Goal: Task Accomplishment & Management: Use online tool/utility

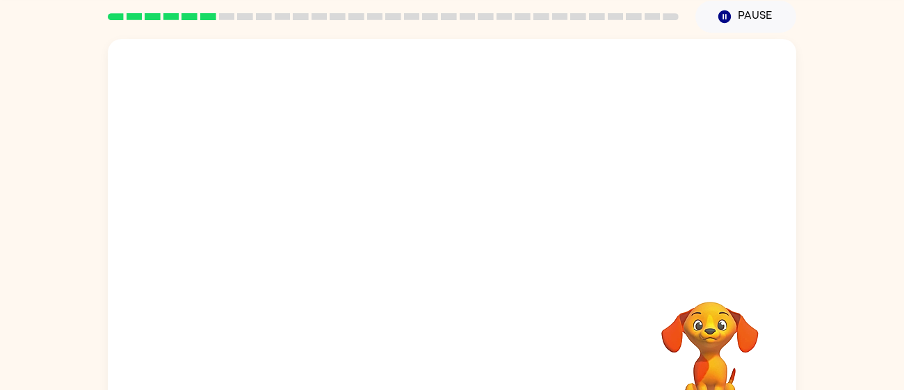
scroll to position [59, 0]
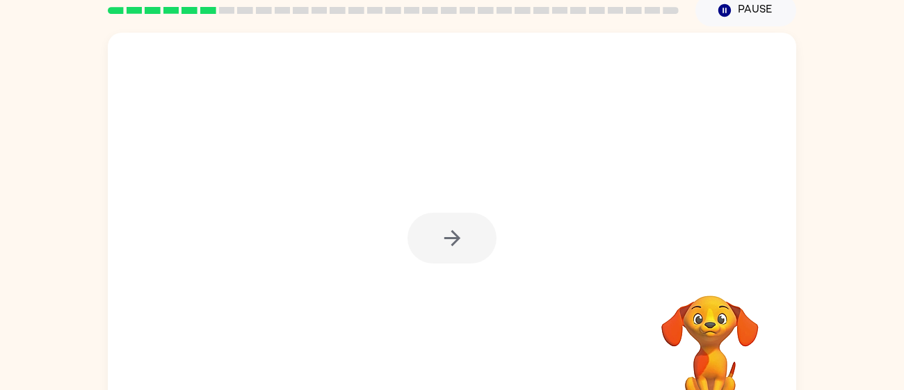
click at [432, 222] on div at bounding box center [451, 238] width 89 height 51
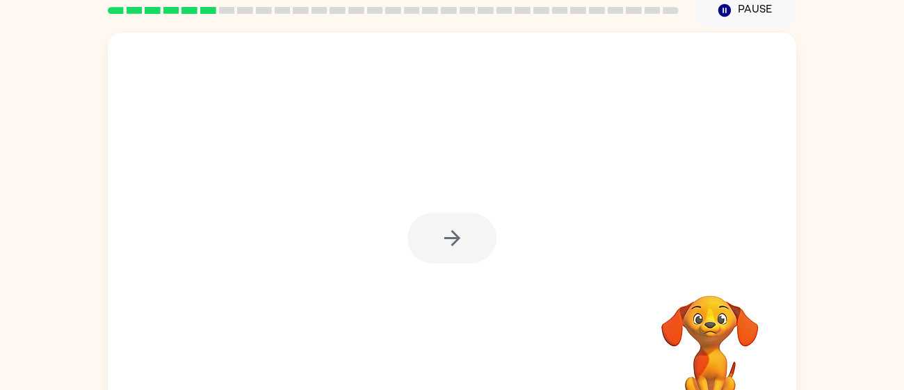
click at [432, 222] on div at bounding box center [451, 238] width 89 height 51
click at [432, 222] on button "button" at bounding box center [451, 238] width 89 height 51
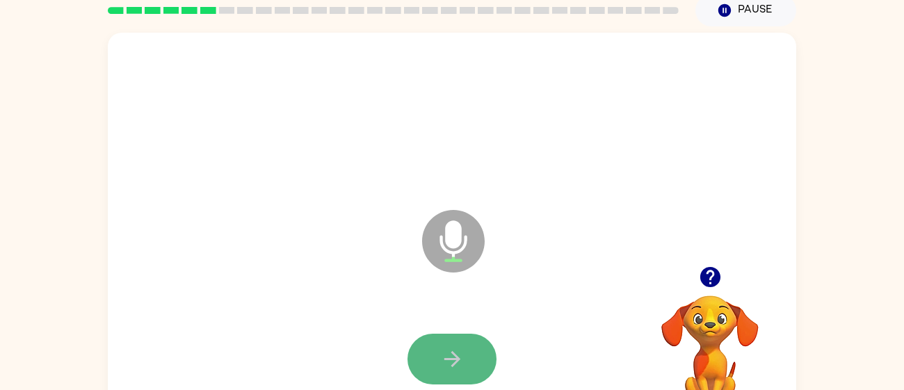
click at [457, 337] on button "button" at bounding box center [451, 359] width 89 height 51
click at [462, 360] on icon "button" at bounding box center [452, 359] width 24 height 24
click at [462, 332] on div at bounding box center [452, 359] width 661 height 114
click at [461, 334] on button "button" at bounding box center [451, 359] width 89 height 51
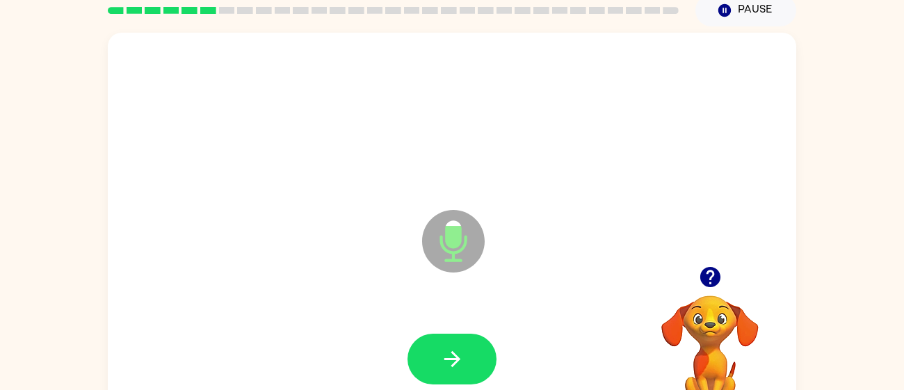
click at [461, 334] on button "button" at bounding box center [451, 359] width 89 height 51
click at [708, 275] on icon "button" at bounding box center [709, 277] width 20 height 20
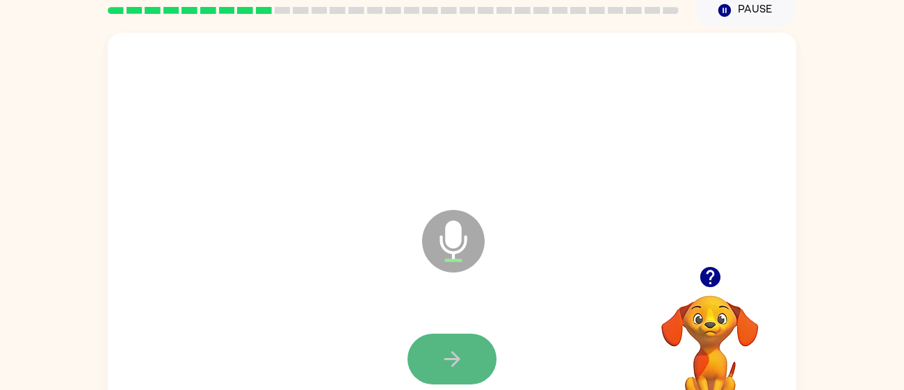
click at [467, 348] on button "button" at bounding box center [451, 359] width 89 height 51
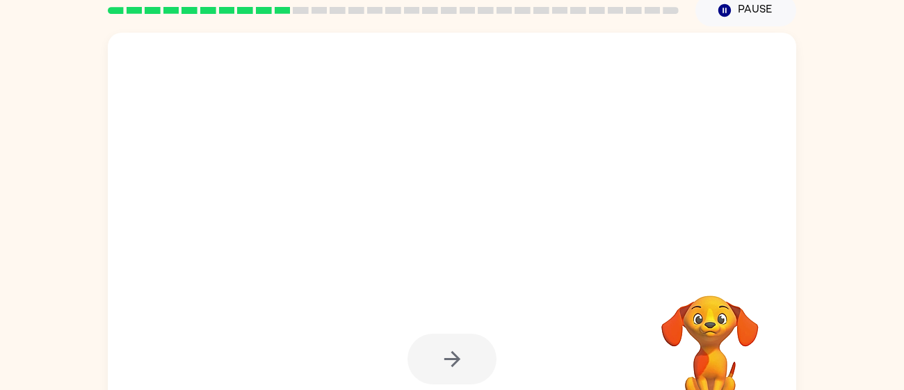
click at [791, 33] on div "Pause Pause" at bounding box center [746, 10] width 118 height 49
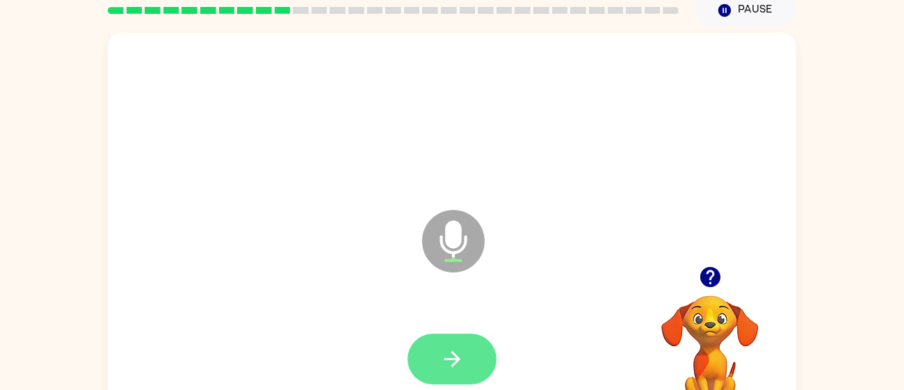
click at [449, 362] on icon "button" at bounding box center [452, 359] width 24 height 24
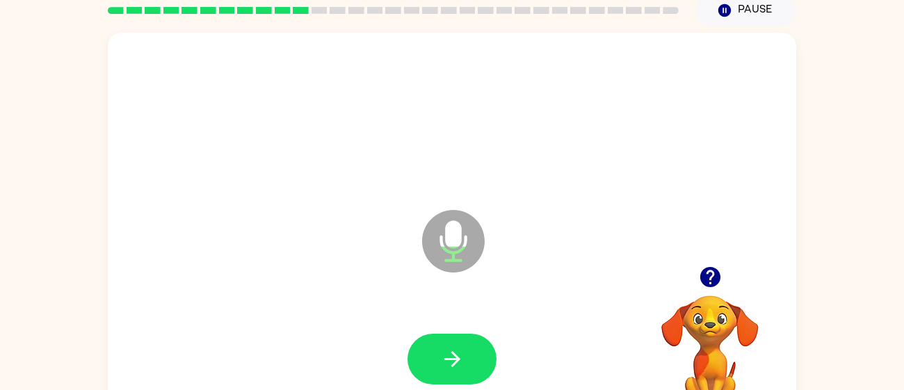
click at [449, 362] on icon "button" at bounding box center [452, 359] width 24 height 24
click at [709, 269] on icon "button" at bounding box center [709, 277] width 20 height 20
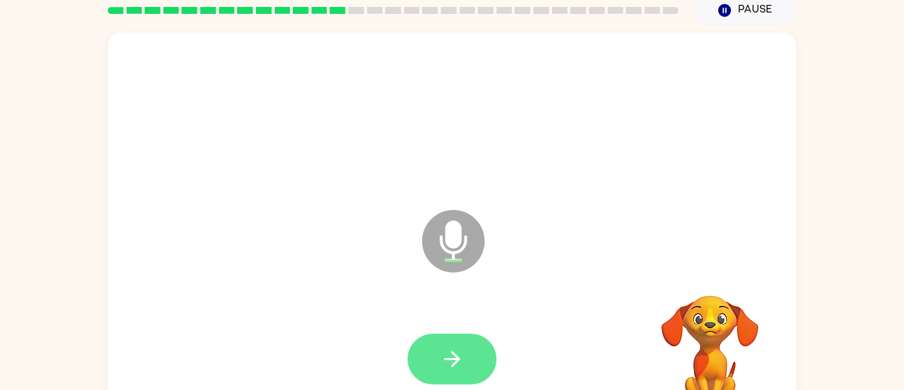
click at [473, 363] on button "button" at bounding box center [451, 359] width 89 height 51
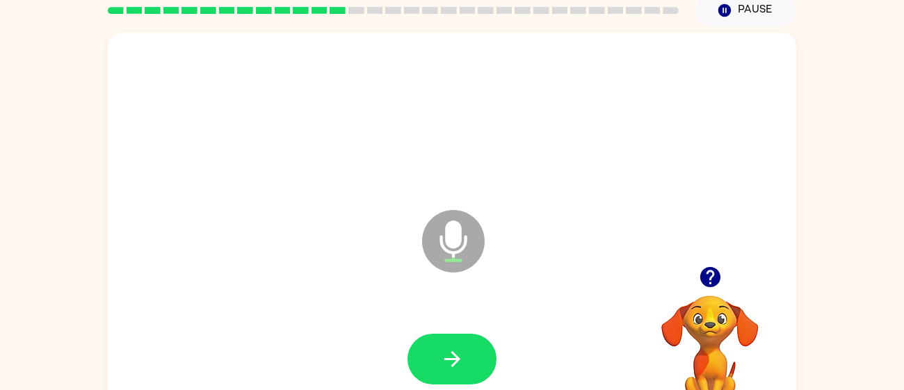
click at [473, 363] on button "button" at bounding box center [451, 359] width 89 height 51
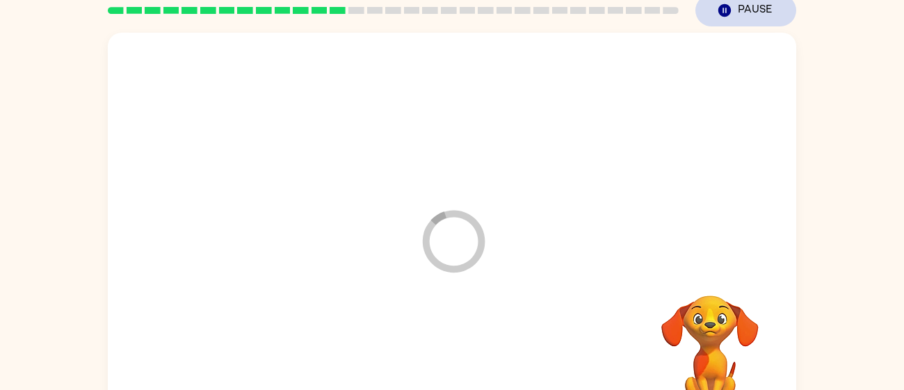
click at [769, 15] on button "Pause Pause" at bounding box center [745, 10] width 101 height 32
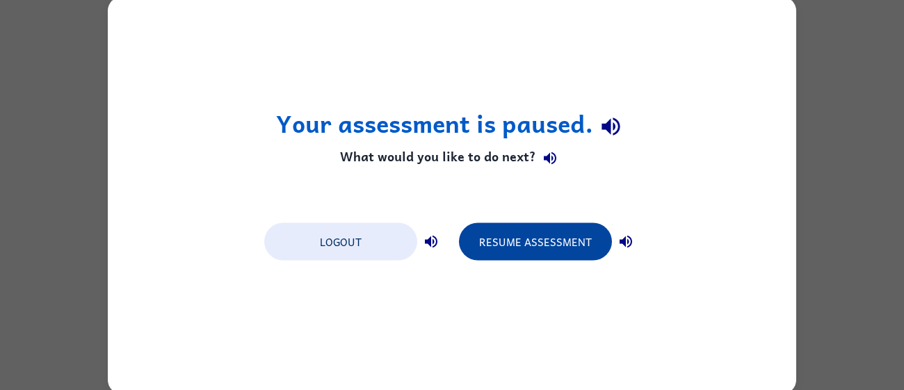
click at [513, 229] on button "Resume Assessment" at bounding box center [535, 241] width 153 height 38
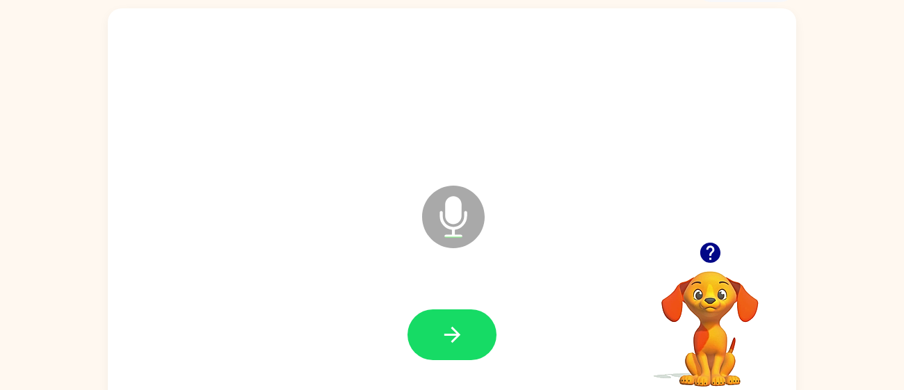
scroll to position [88, 0]
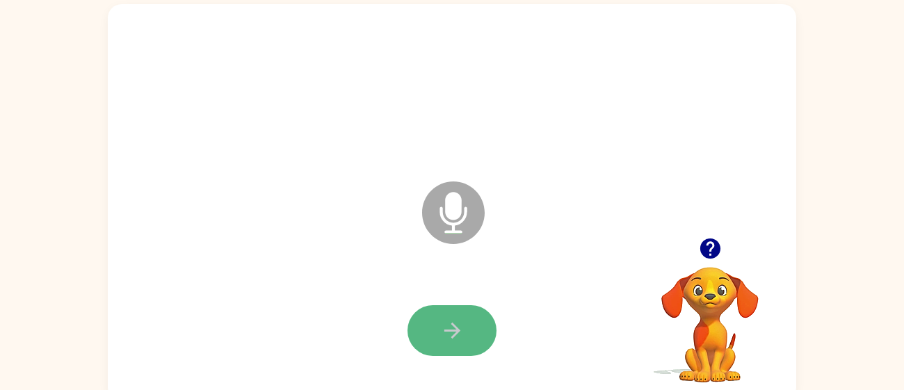
click at [480, 341] on button "button" at bounding box center [451, 330] width 89 height 51
click at [522, 278] on icon "Microphone The Microphone is here when it is your turn to talk" at bounding box center [523, 230] width 209 height 104
click at [479, 302] on div at bounding box center [452, 331] width 661 height 114
click at [481, 309] on button "button" at bounding box center [451, 330] width 89 height 51
click at [438, 330] on button "button" at bounding box center [451, 330] width 89 height 51
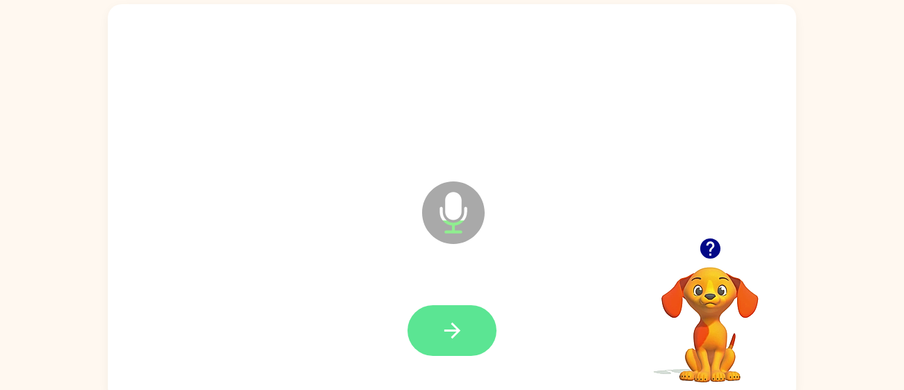
click at [469, 312] on button "button" at bounding box center [451, 330] width 89 height 51
click at [480, 339] on button "button" at bounding box center [451, 330] width 89 height 51
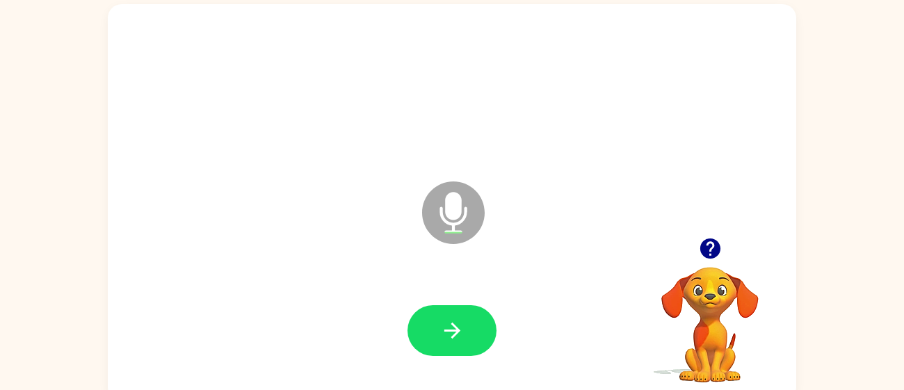
click at [480, 339] on button "button" at bounding box center [451, 330] width 89 height 51
click at [475, 313] on button "button" at bounding box center [451, 330] width 89 height 51
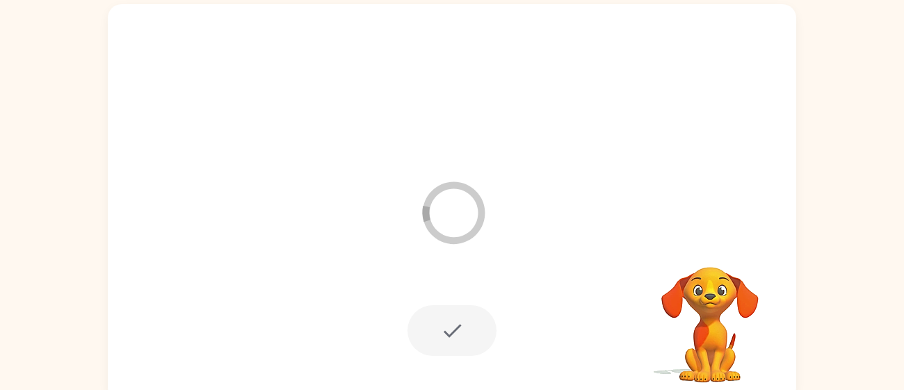
click at [475, 313] on div at bounding box center [451, 330] width 89 height 51
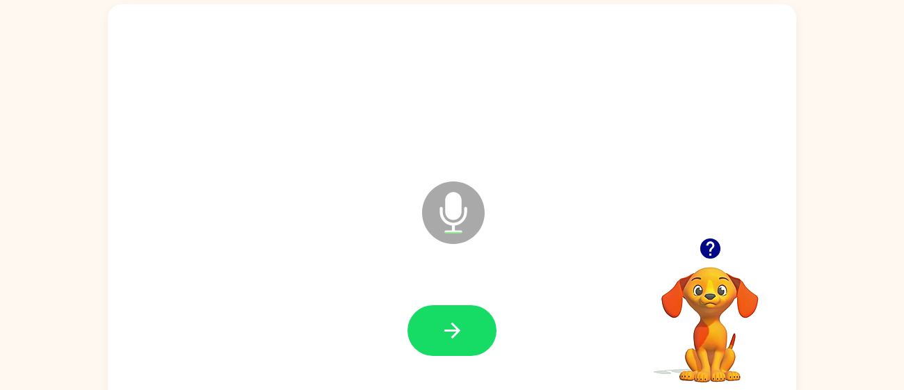
click at [715, 241] on icon "button" at bounding box center [709, 248] width 20 height 20
click at [443, 333] on icon "button" at bounding box center [452, 330] width 24 height 24
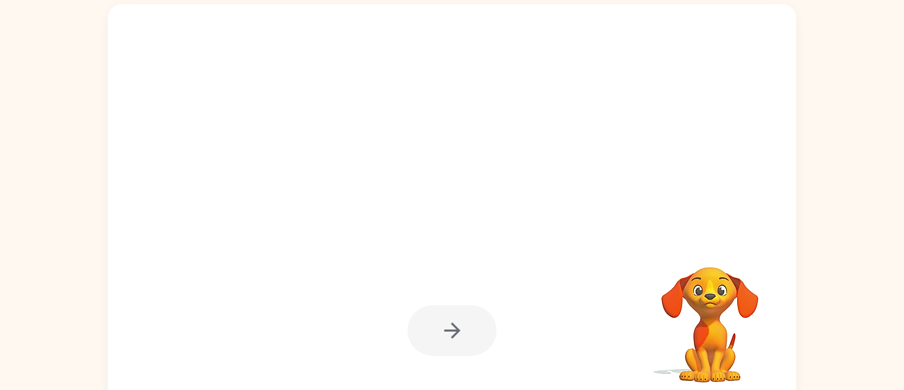
click at [713, 250] on video "Your browser must support playing .mp4 files to use Literably. Please try using…" at bounding box center [709, 314] width 139 height 139
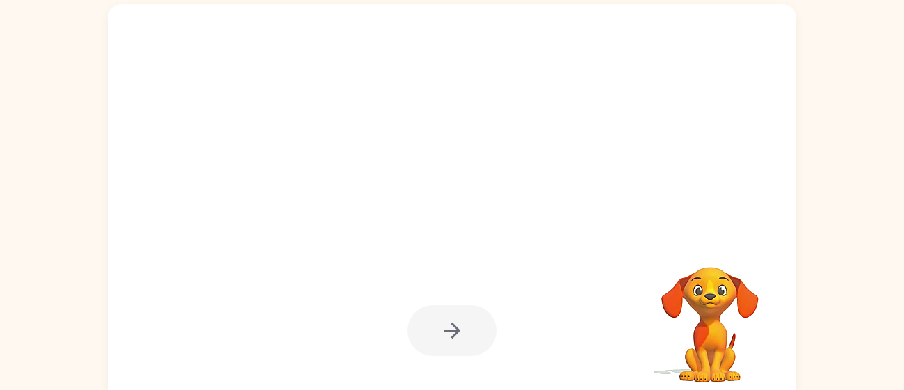
click at [713, 250] on video "Your browser must support playing .mp4 files to use Literably. Please try using…" at bounding box center [709, 314] width 139 height 139
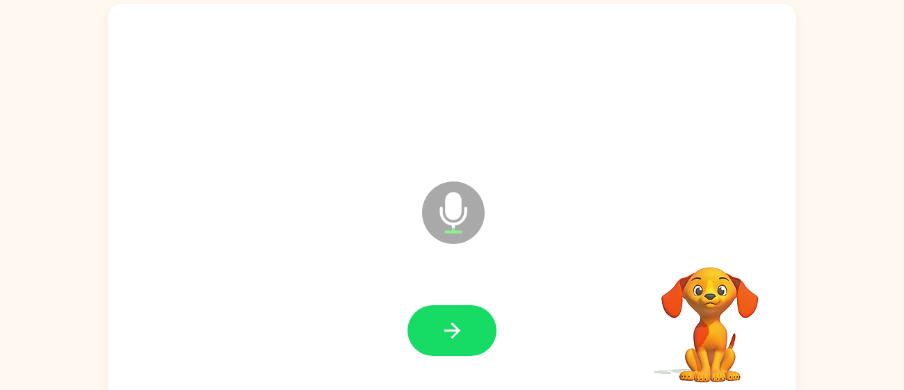
click at [712, 252] on video "Your browser must support playing .mp4 files to use Literably. Please try using…" at bounding box center [709, 314] width 139 height 139
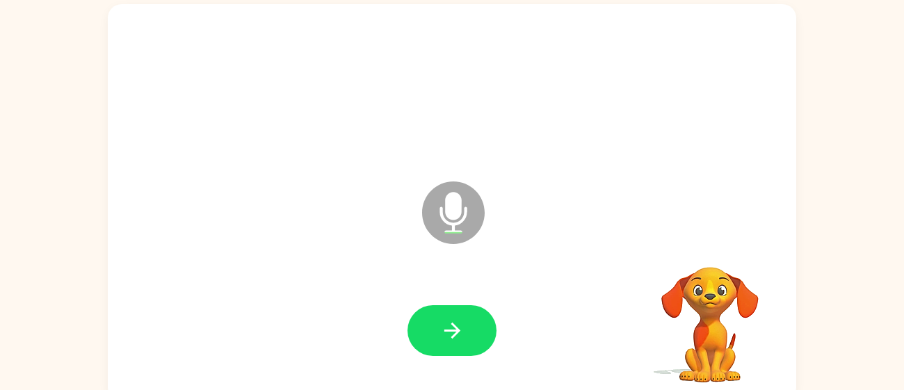
click at [712, 252] on video "Your browser must support playing .mp4 files to use Literably. Please try using…" at bounding box center [709, 314] width 139 height 139
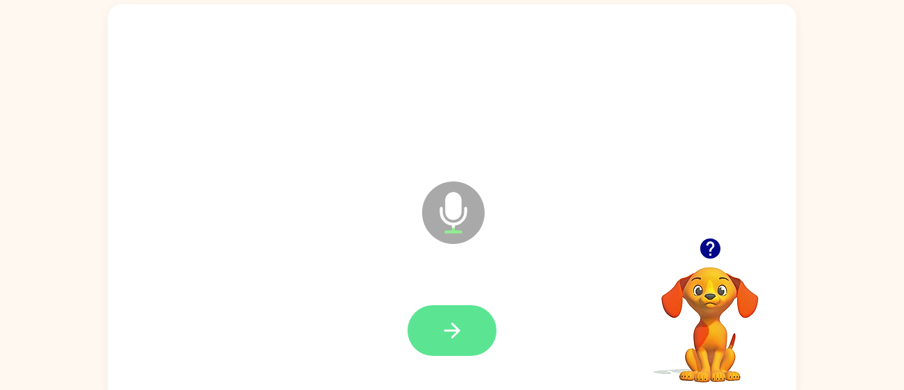
click at [485, 320] on button "button" at bounding box center [451, 330] width 89 height 51
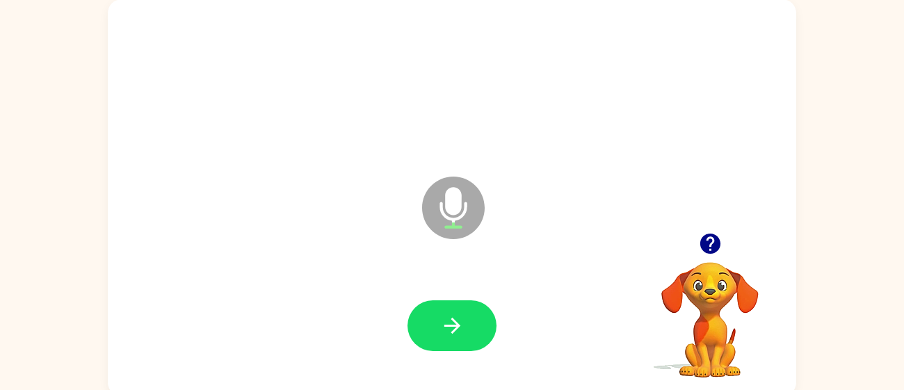
scroll to position [94, 0]
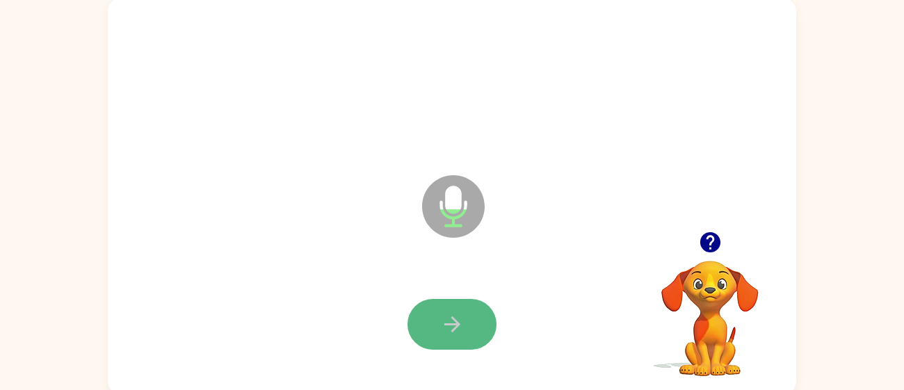
click at [471, 337] on button "button" at bounding box center [451, 324] width 89 height 51
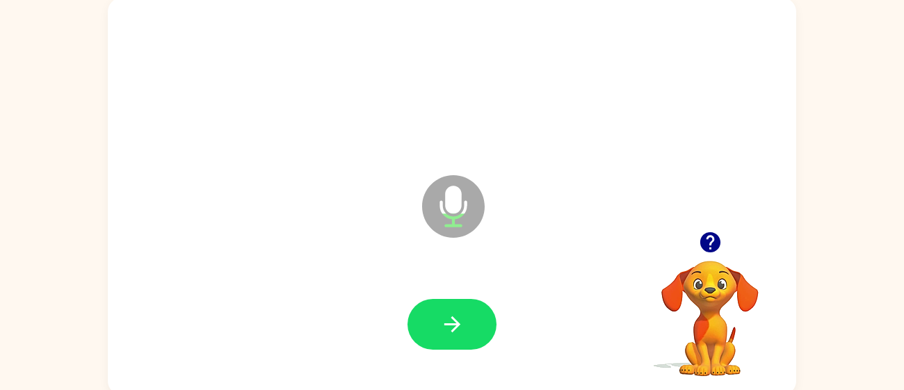
click at [471, 337] on button "button" at bounding box center [451, 324] width 89 height 51
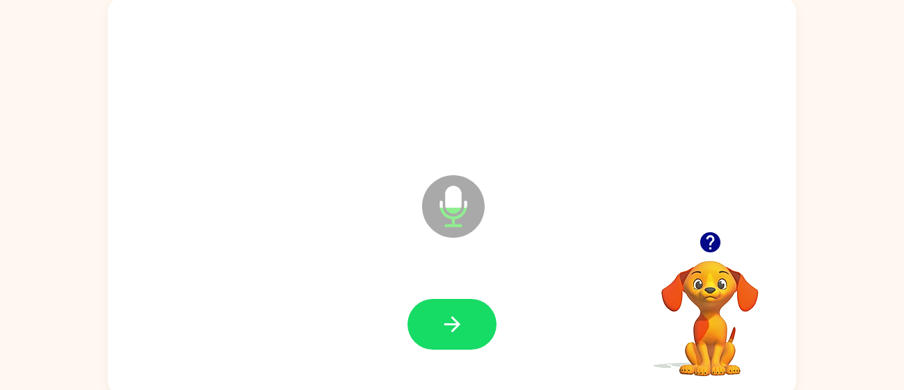
click at [471, 337] on button "button" at bounding box center [451, 324] width 89 height 51
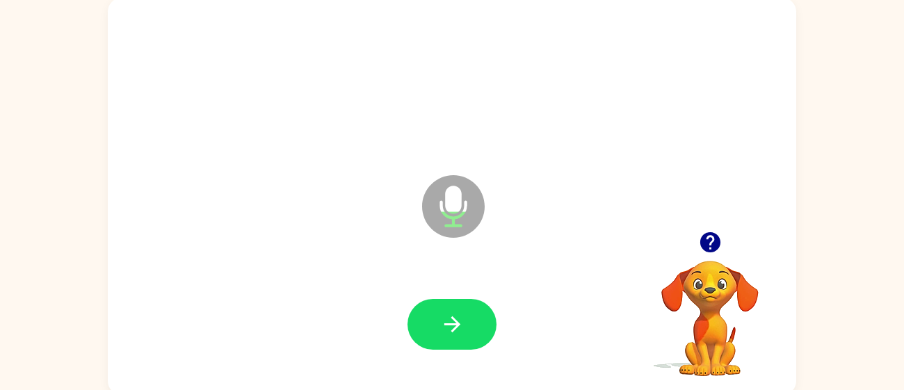
click at [471, 337] on button "button" at bounding box center [451, 324] width 89 height 51
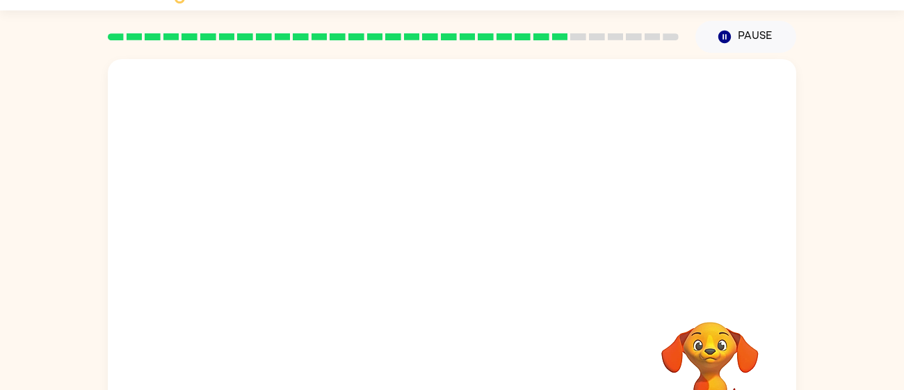
scroll to position [27, 0]
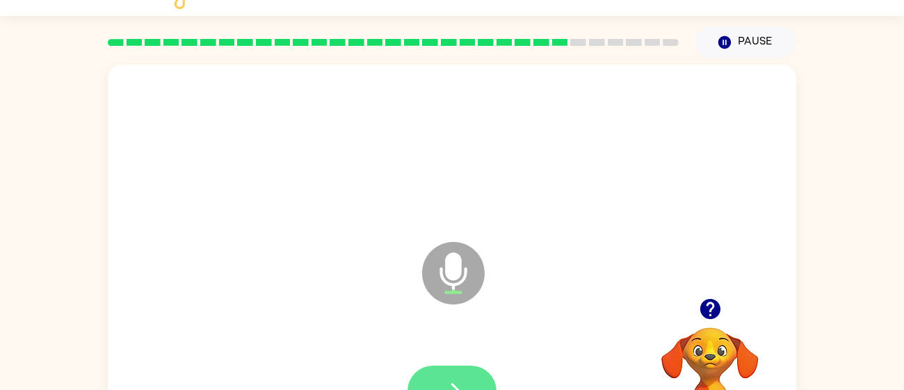
click at [473, 379] on button "button" at bounding box center [451, 391] width 89 height 51
click at [704, 327] on video "Your browser must support playing .mp4 files to use Literably. Please try using…" at bounding box center [709, 375] width 139 height 139
click at [702, 316] on icon "button" at bounding box center [710, 309] width 24 height 24
click at [891, 218] on div "Microphone The Microphone is here when it is your turn to talk Your browser mus…" at bounding box center [452, 259] width 904 height 403
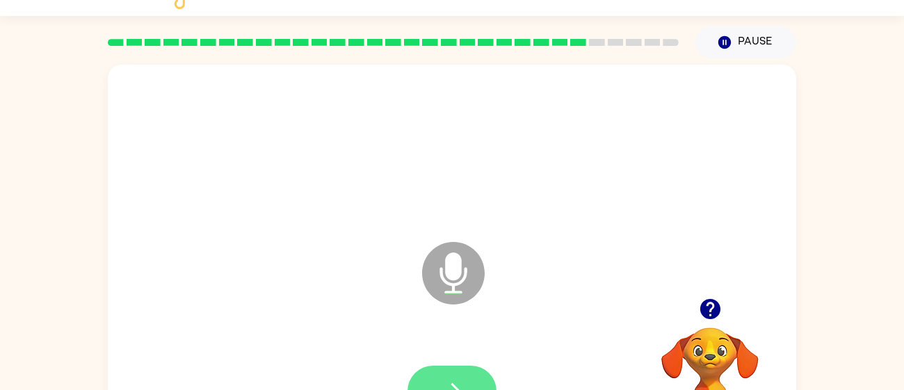
click at [451, 379] on icon "button" at bounding box center [452, 391] width 24 height 24
click at [705, 298] on icon "button" at bounding box center [710, 309] width 24 height 24
click at [477, 377] on button "button" at bounding box center [451, 391] width 89 height 51
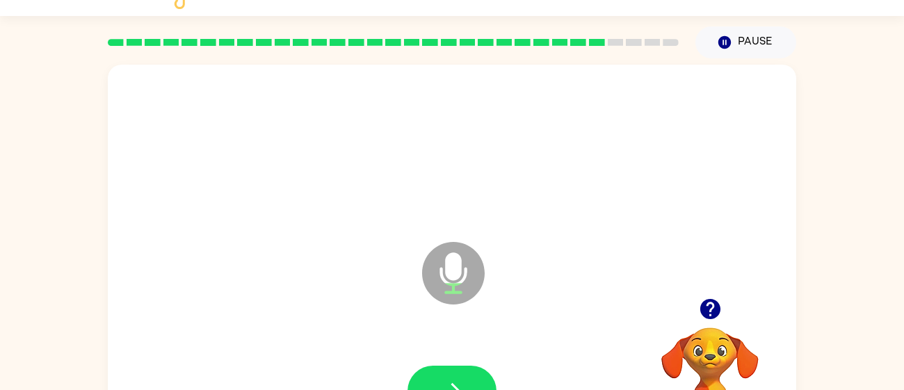
click at [477, 377] on button "button" at bounding box center [451, 391] width 89 height 51
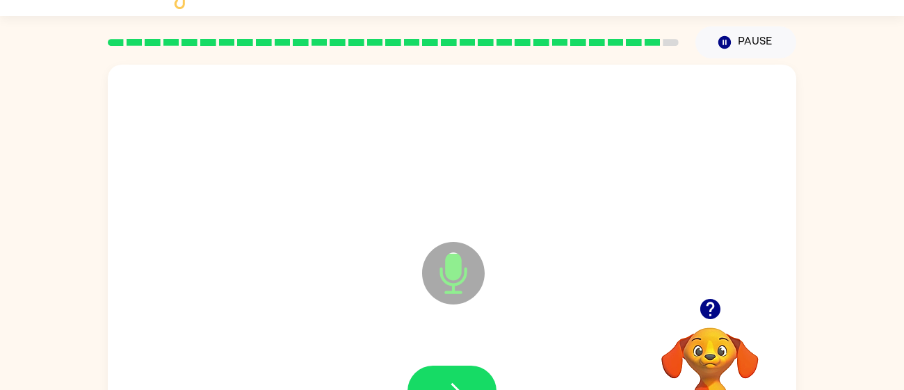
click at [477, 377] on button "button" at bounding box center [451, 391] width 89 height 51
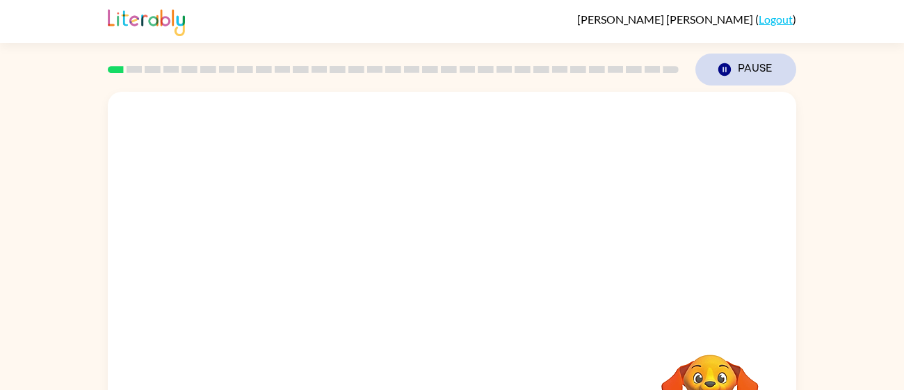
click at [769, 66] on button "Pause Pause" at bounding box center [745, 70] width 101 height 32
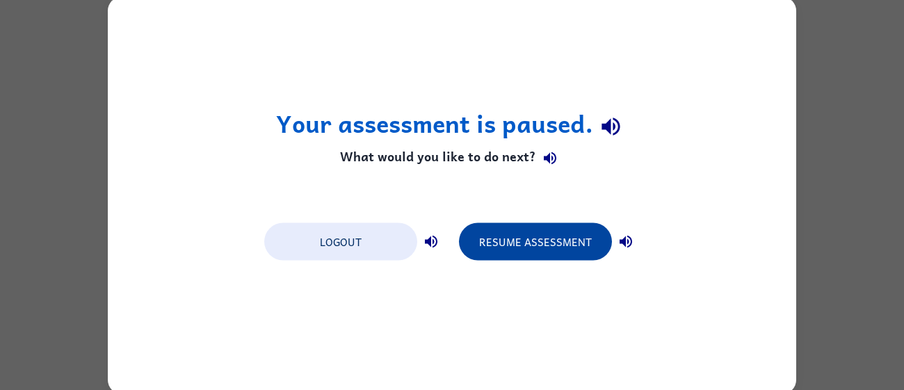
click at [546, 257] on button "Resume Assessment" at bounding box center [535, 241] width 153 height 38
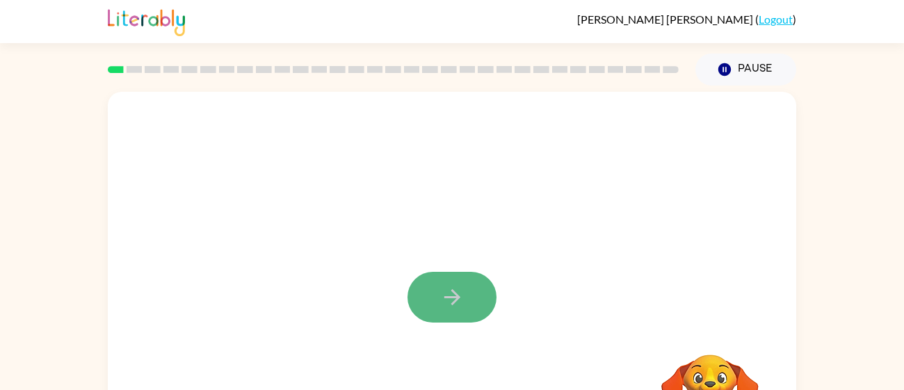
click at [449, 292] on icon "button" at bounding box center [452, 297] width 24 height 24
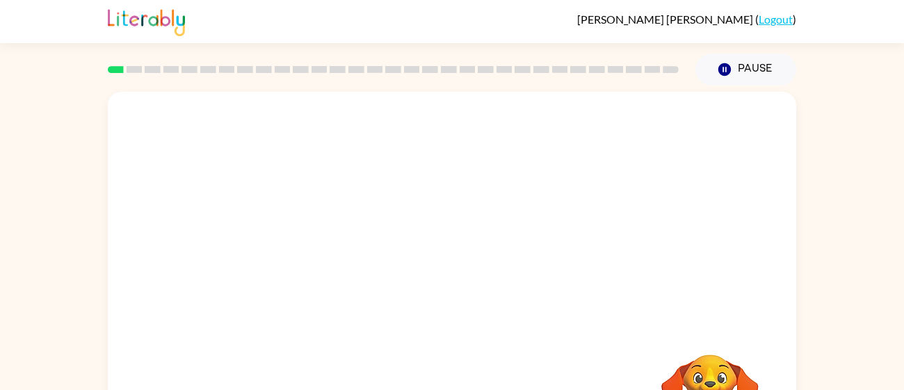
click at [449, 292] on div at bounding box center [452, 290] width 688 height 397
click at [450, 292] on div at bounding box center [452, 290] width 688 height 397
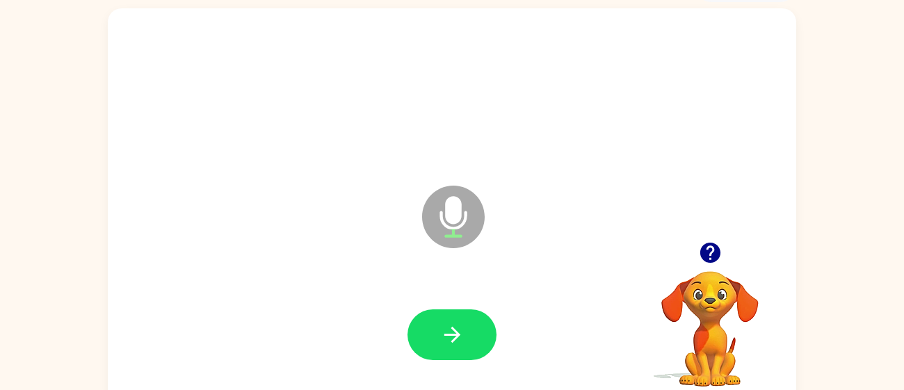
scroll to position [99, 0]
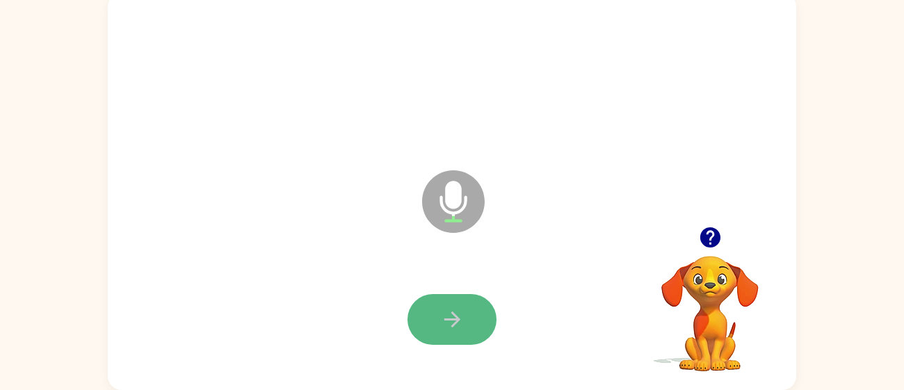
click at [445, 315] on icon "button" at bounding box center [452, 319] width 24 height 24
click at [444, 334] on button "button" at bounding box center [451, 319] width 89 height 51
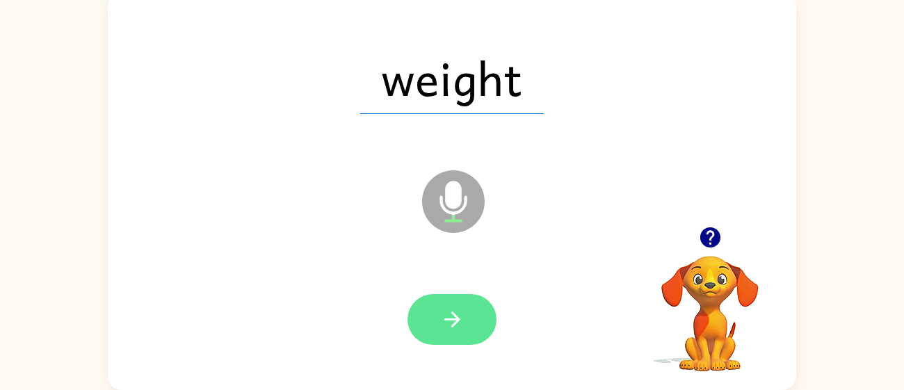
click at [448, 319] on icon "button" at bounding box center [452, 319] width 16 height 16
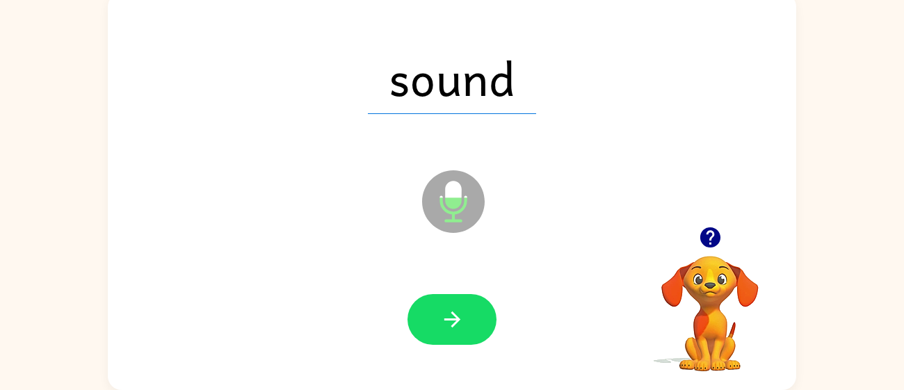
click at [448, 319] on icon "button" at bounding box center [452, 319] width 16 height 16
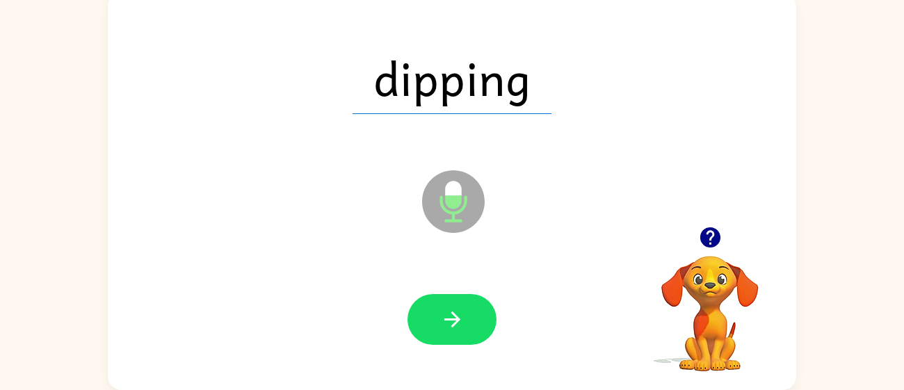
click at [448, 319] on icon "button" at bounding box center [452, 319] width 16 height 16
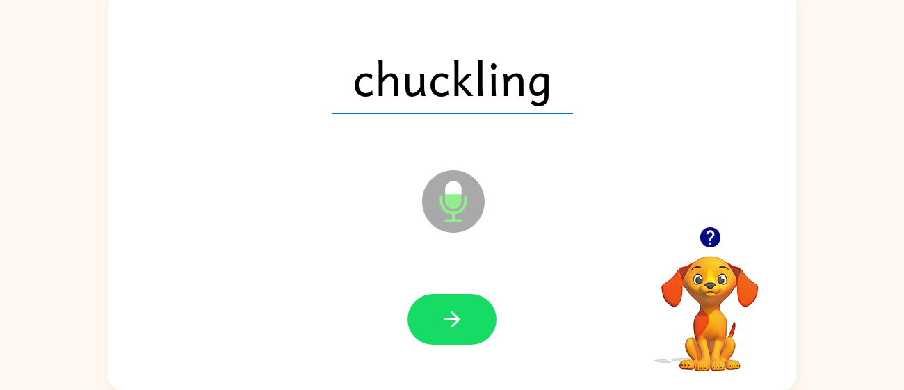
click at [448, 319] on icon "button" at bounding box center [452, 319] width 16 height 16
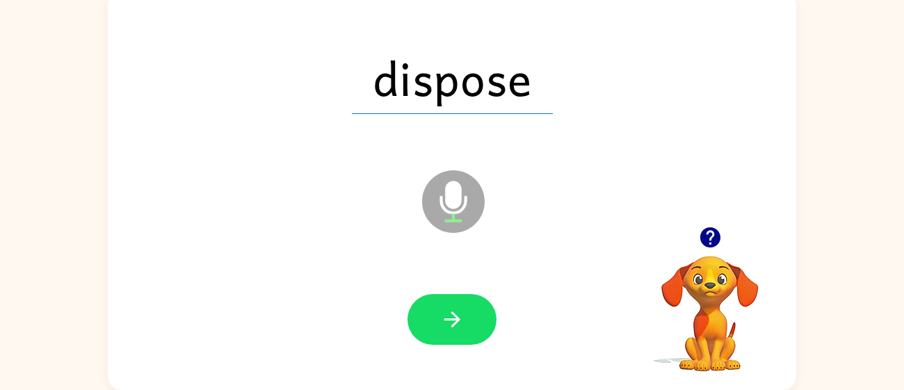
click at [448, 319] on icon "button" at bounding box center [452, 319] width 16 height 16
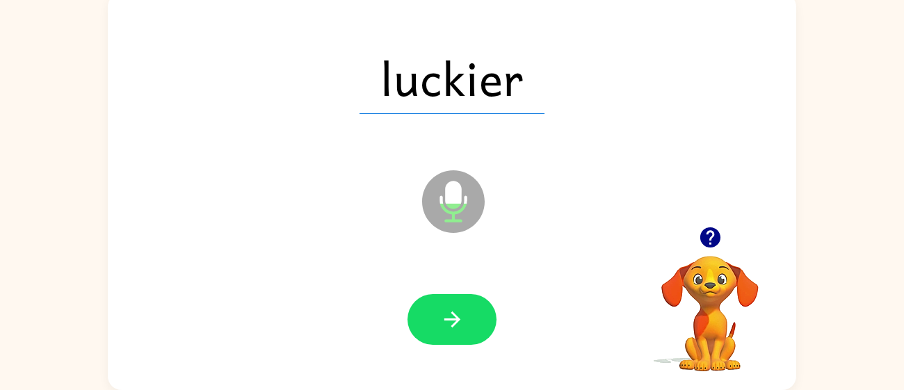
click at [448, 319] on icon "button" at bounding box center [452, 319] width 16 height 16
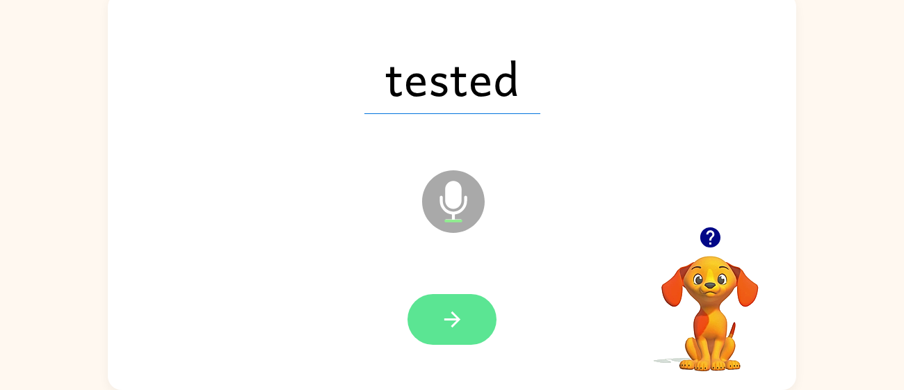
click at [464, 328] on button "button" at bounding box center [451, 319] width 89 height 51
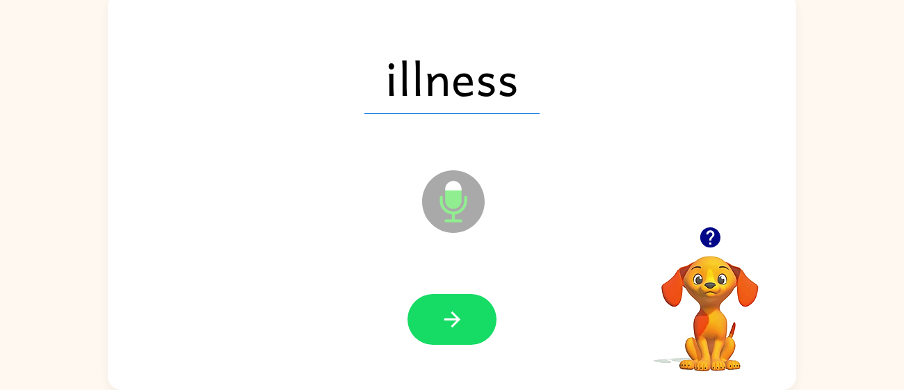
click at [464, 328] on button "button" at bounding box center [451, 319] width 89 height 51
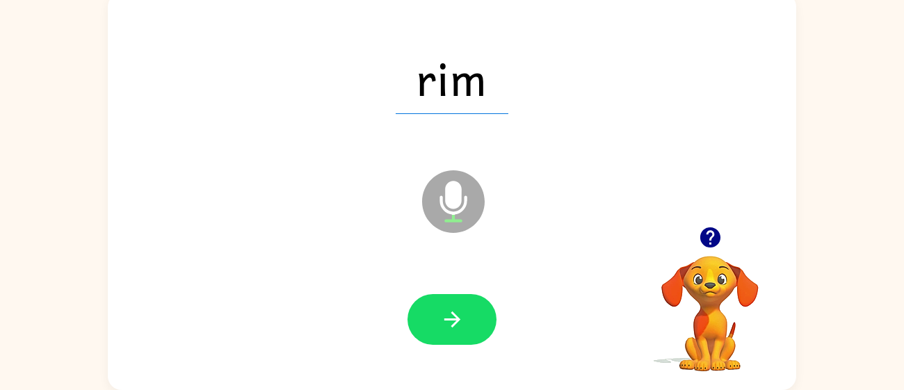
click at [464, 328] on button "button" at bounding box center [451, 319] width 89 height 51
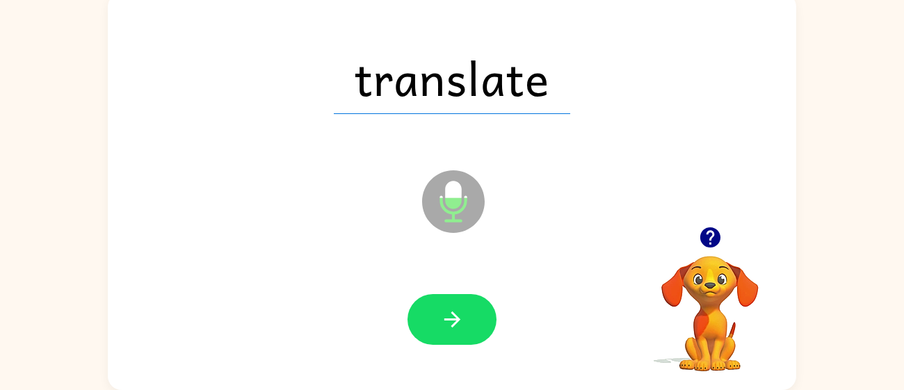
click at [464, 328] on button "button" at bounding box center [451, 319] width 89 height 51
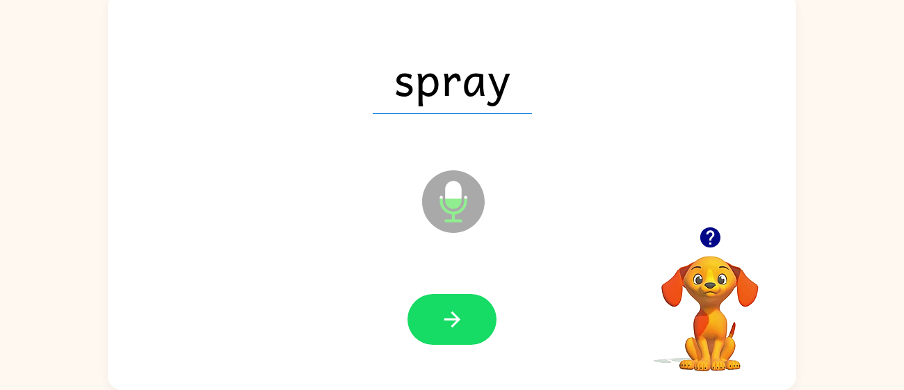
click at [464, 328] on button "button" at bounding box center [451, 319] width 89 height 51
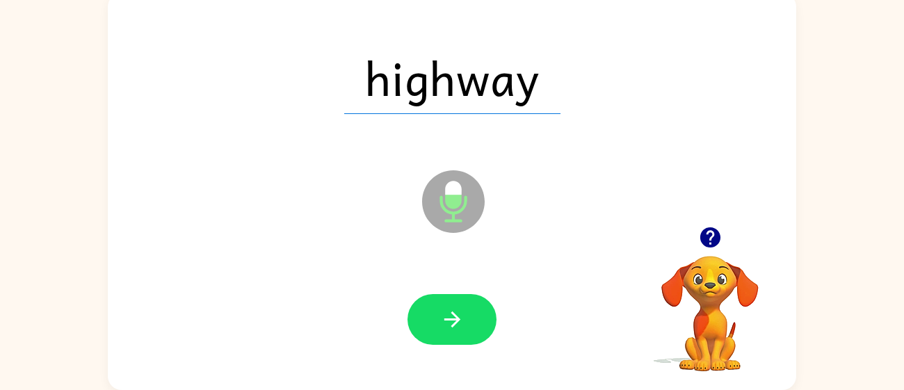
click at [464, 328] on button "button" at bounding box center [451, 319] width 89 height 51
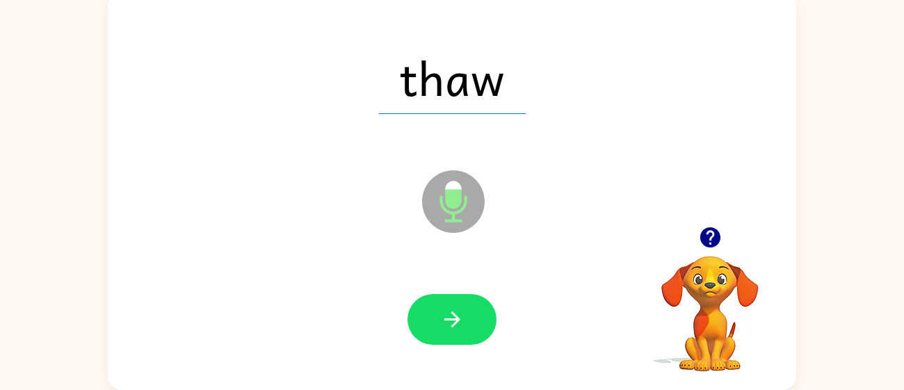
click at [464, 328] on button "button" at bounding box center [451, 319] width 89 height 51
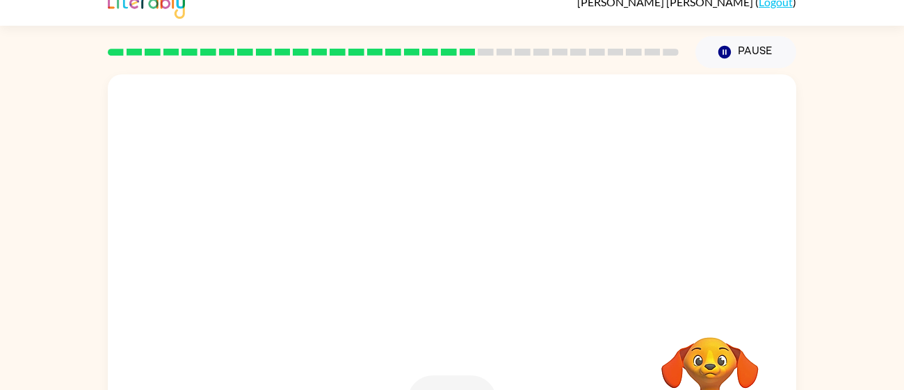
scroll to position [19, 0]
